Goal: Task Accomplishment & Management: Manage account settings

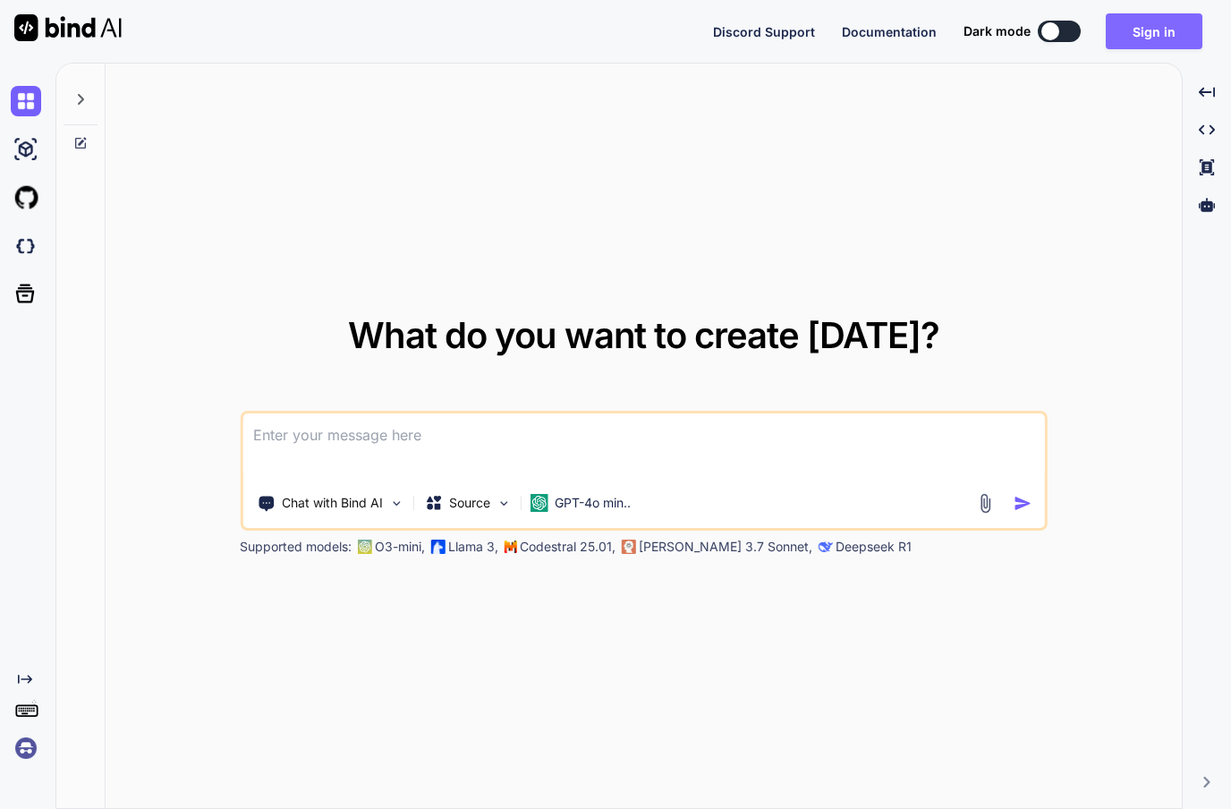
click at [1142, 25] on button "Sign in" at bounding box center [1153, 31] width 97 height 36
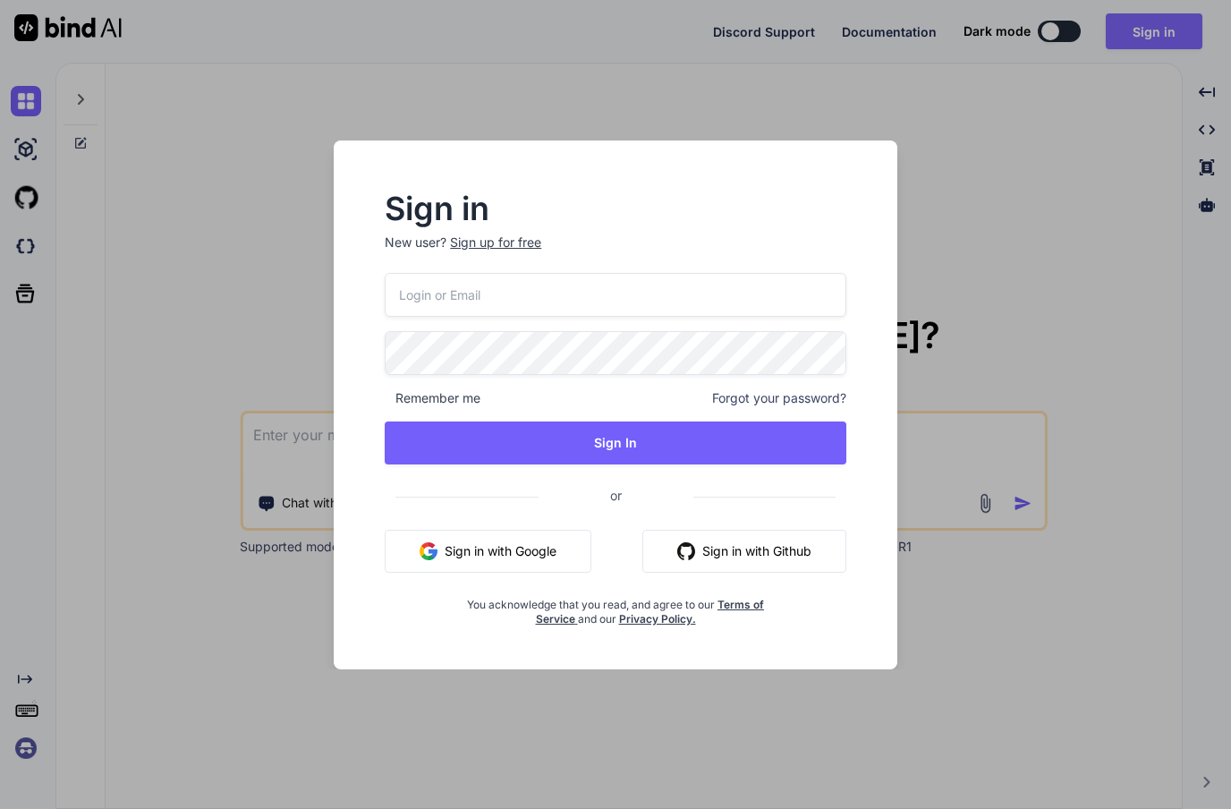
type textarea "x"
click at [430, 552] on img "button" at bounding box center [428, 551] width 18 height 18
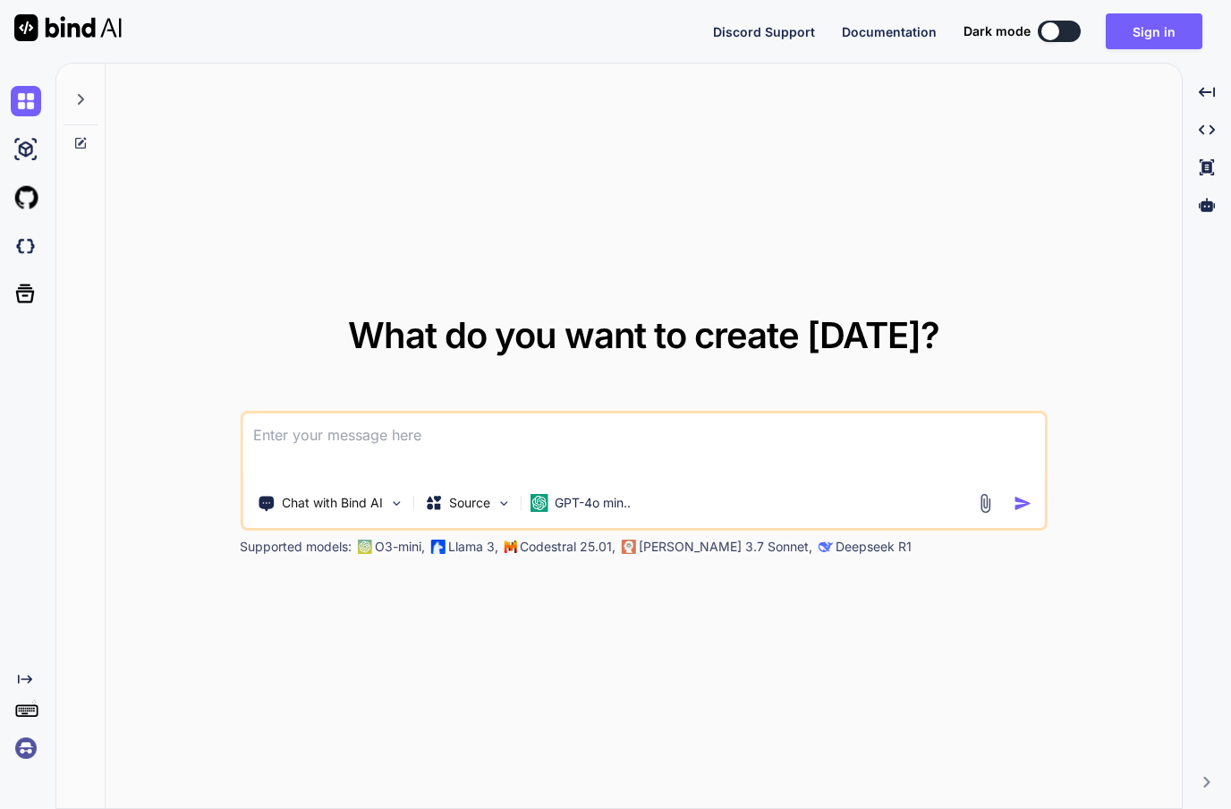
scroll to position [64, 0]
click at [1198, 77] on div "Created with Pixso." at bounding box center [1207, 92] width 34 height 30
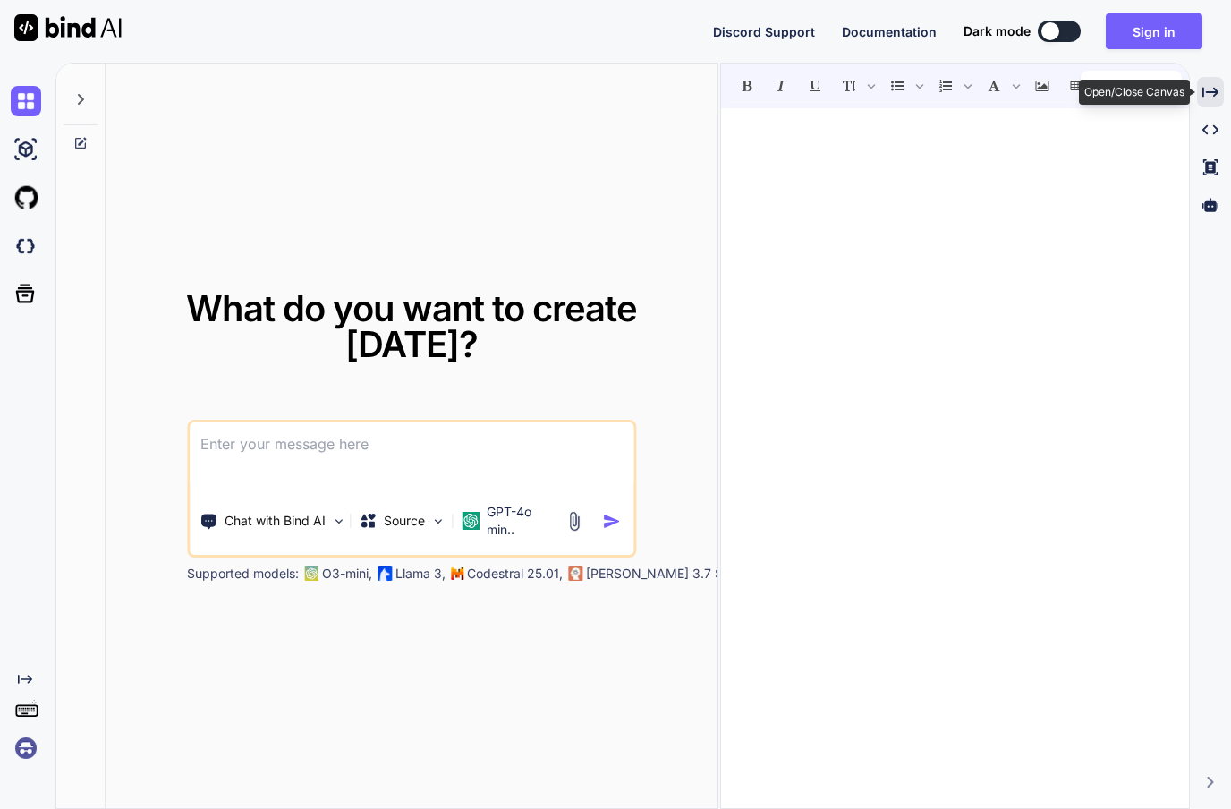
click at [18, 748] on img at bounding box center [26, 748] width 30 height 30
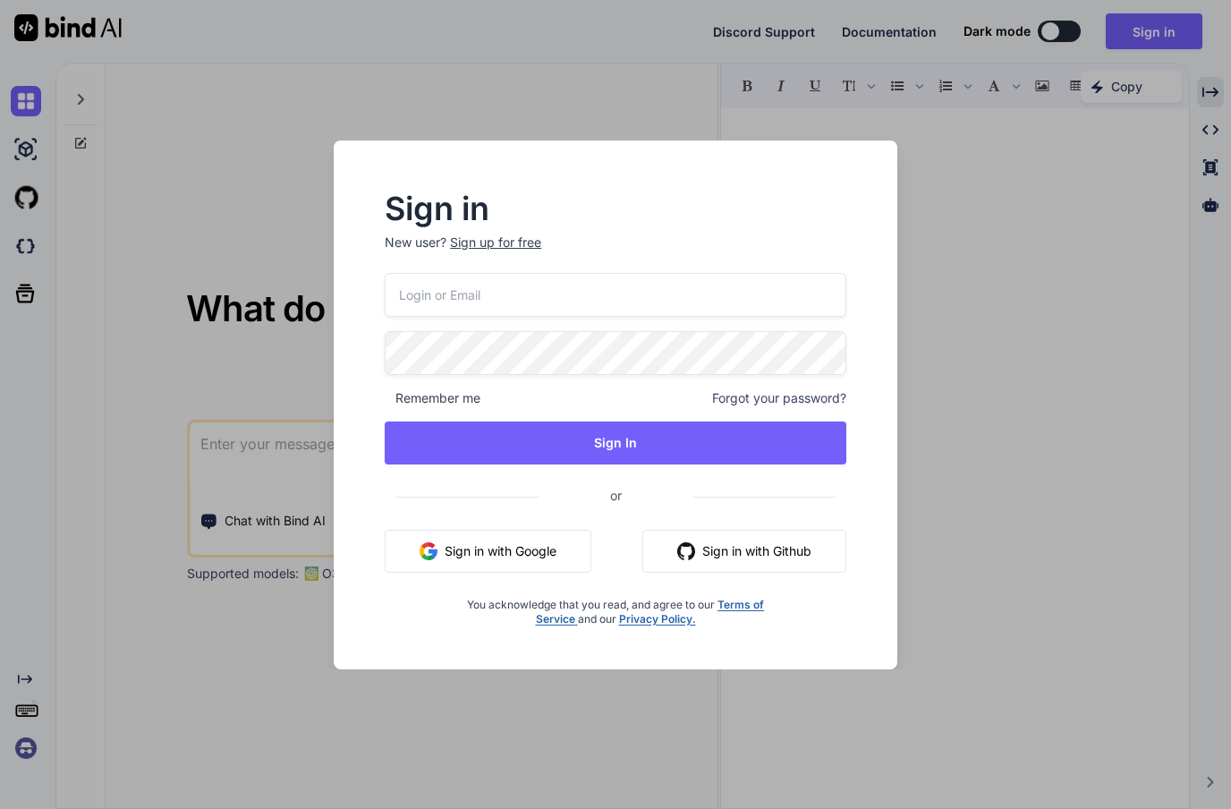
click at [436, 543] on img "button" at bounding box center [428, 551] width 18 height 18
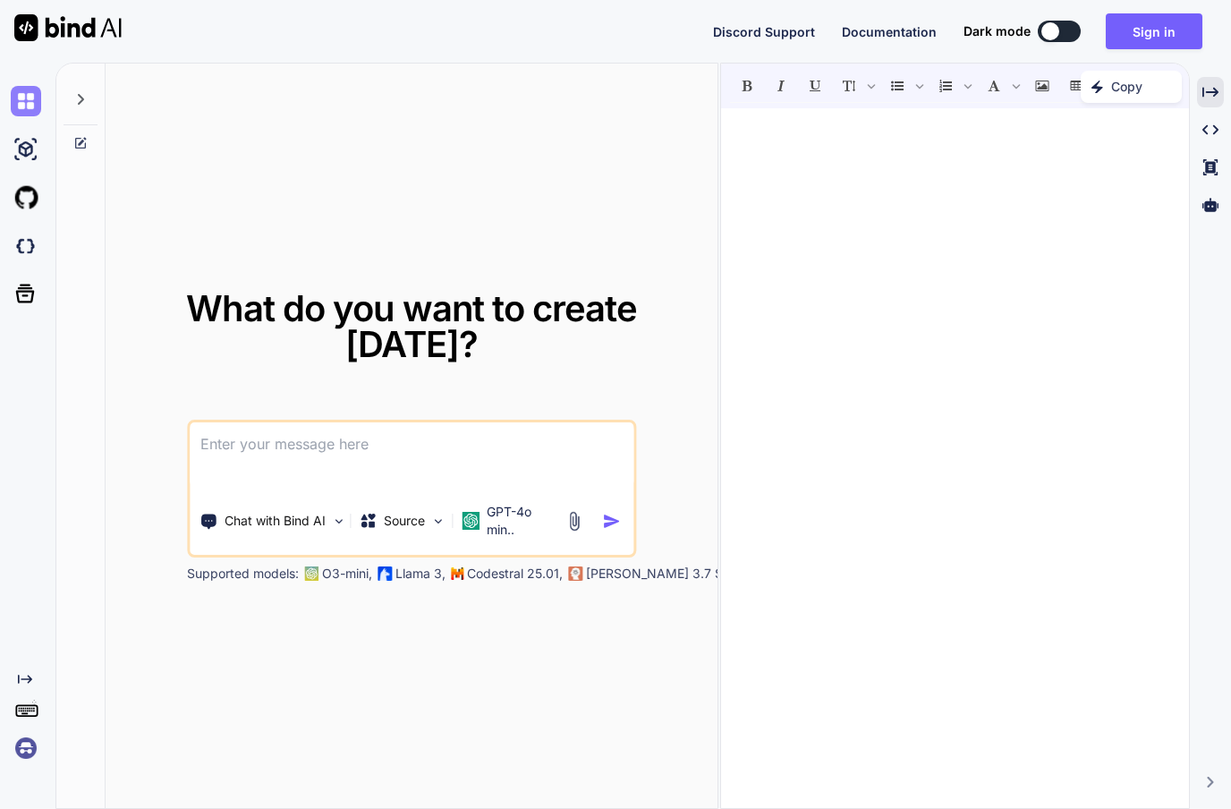
click at [32, 86] on img at bounding box center [26, 101] width 30 height 30
click at [74, 93] on icon at bounding box center [80, 99] width 14 height 14
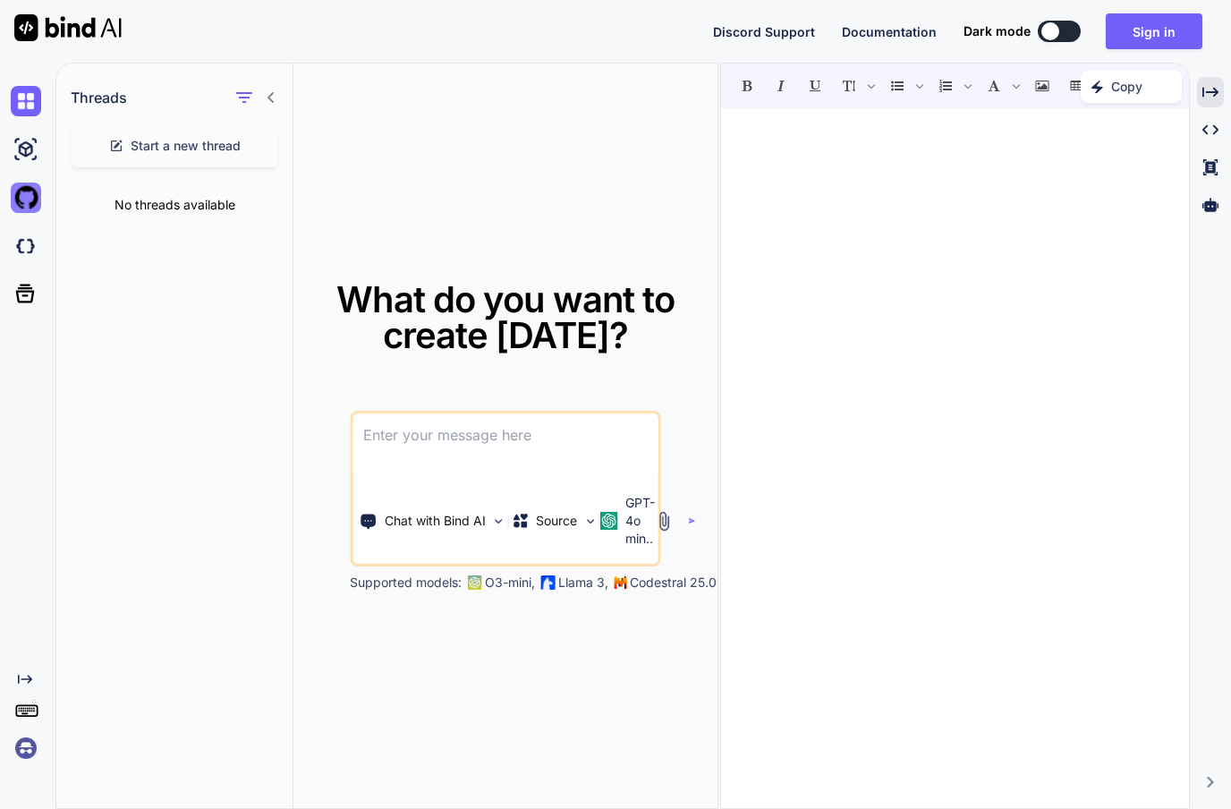
click at [30, 204] on img at bounding box center [26, 197] width 30 height 30
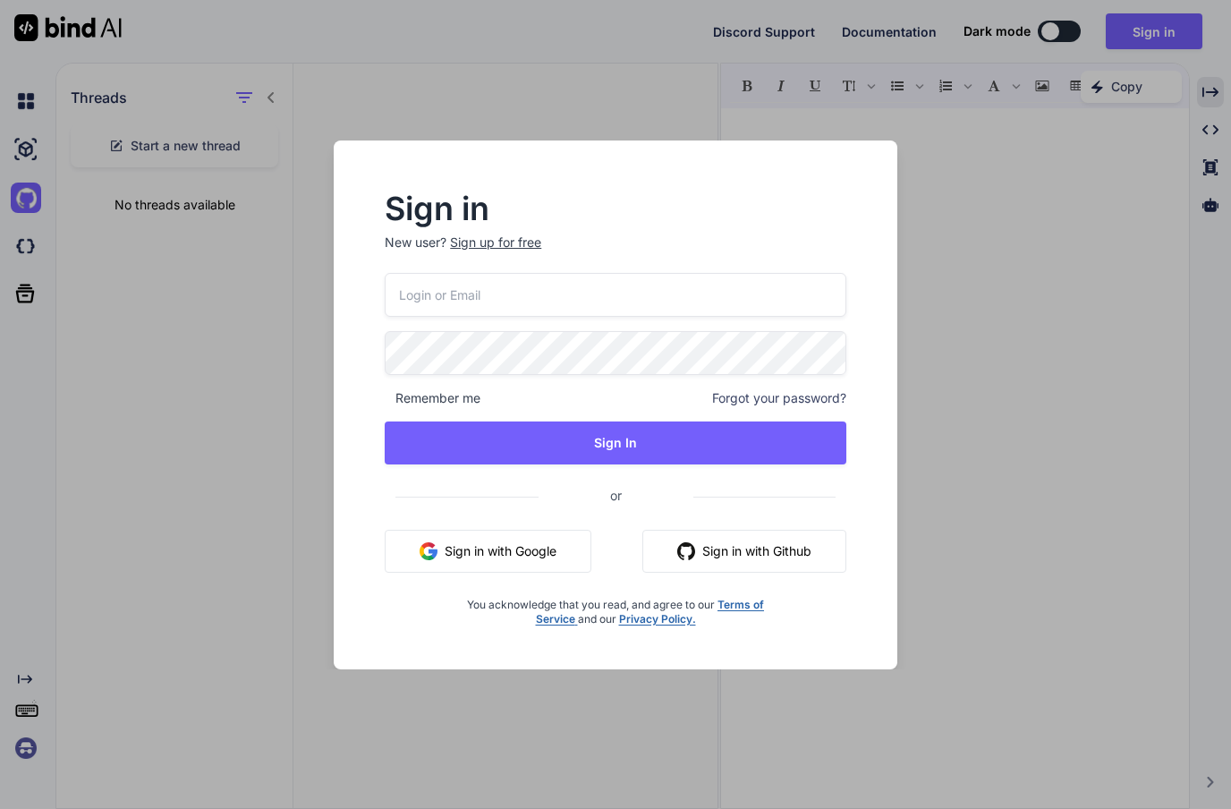
click at [2, 808] on div "Sign in New user? Sign up for free Remember me Forgot your password? Sign In or…" at bounding box center [615, 404] width 1231 height 809
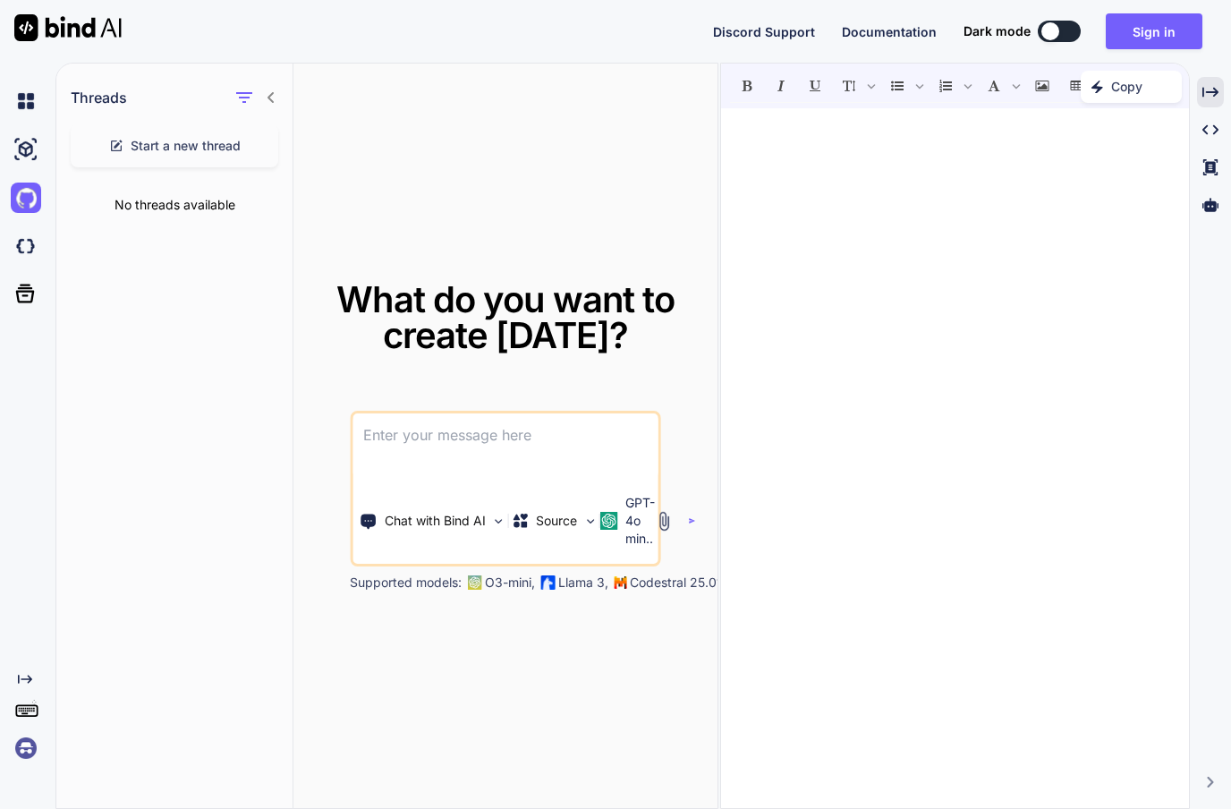
click at [30, 763] on img at bounding box center [26, 748] width 30 height 30
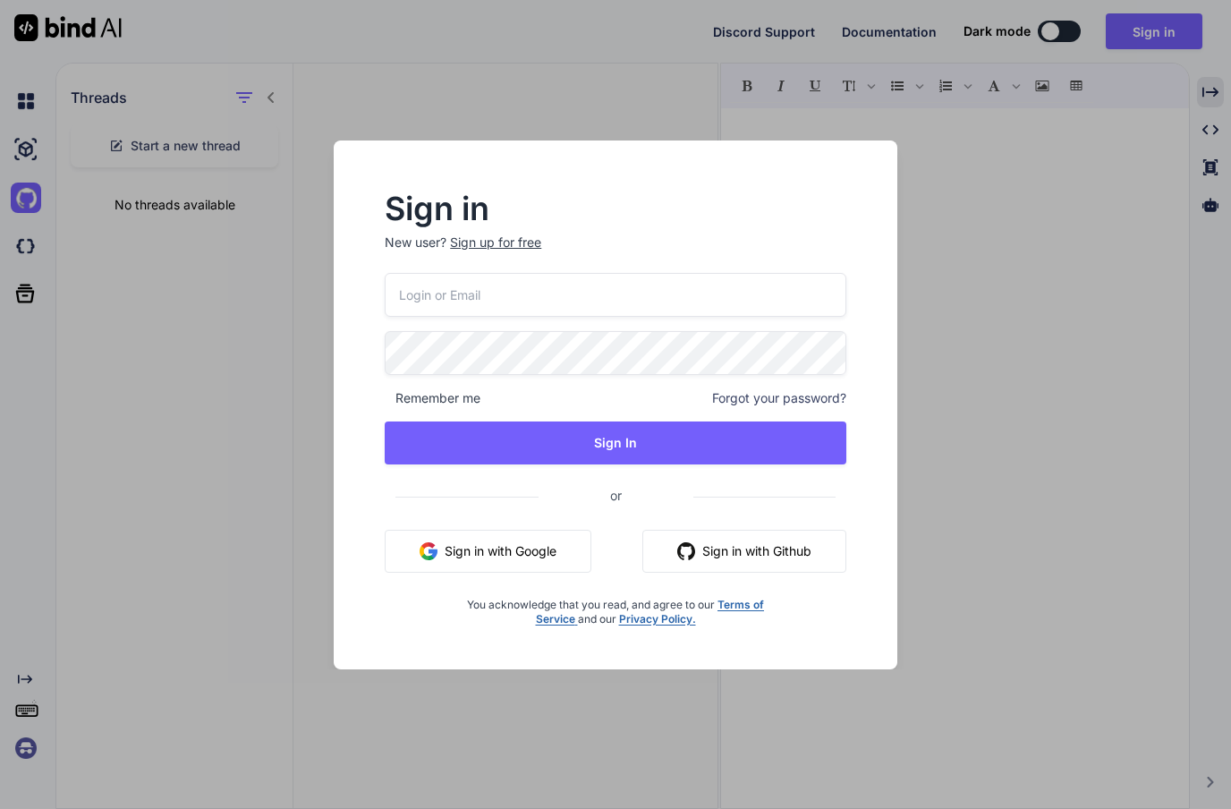
scroll to position [64, 0]
